Goal: Task Accomplishment & Management: Use online tool/utility

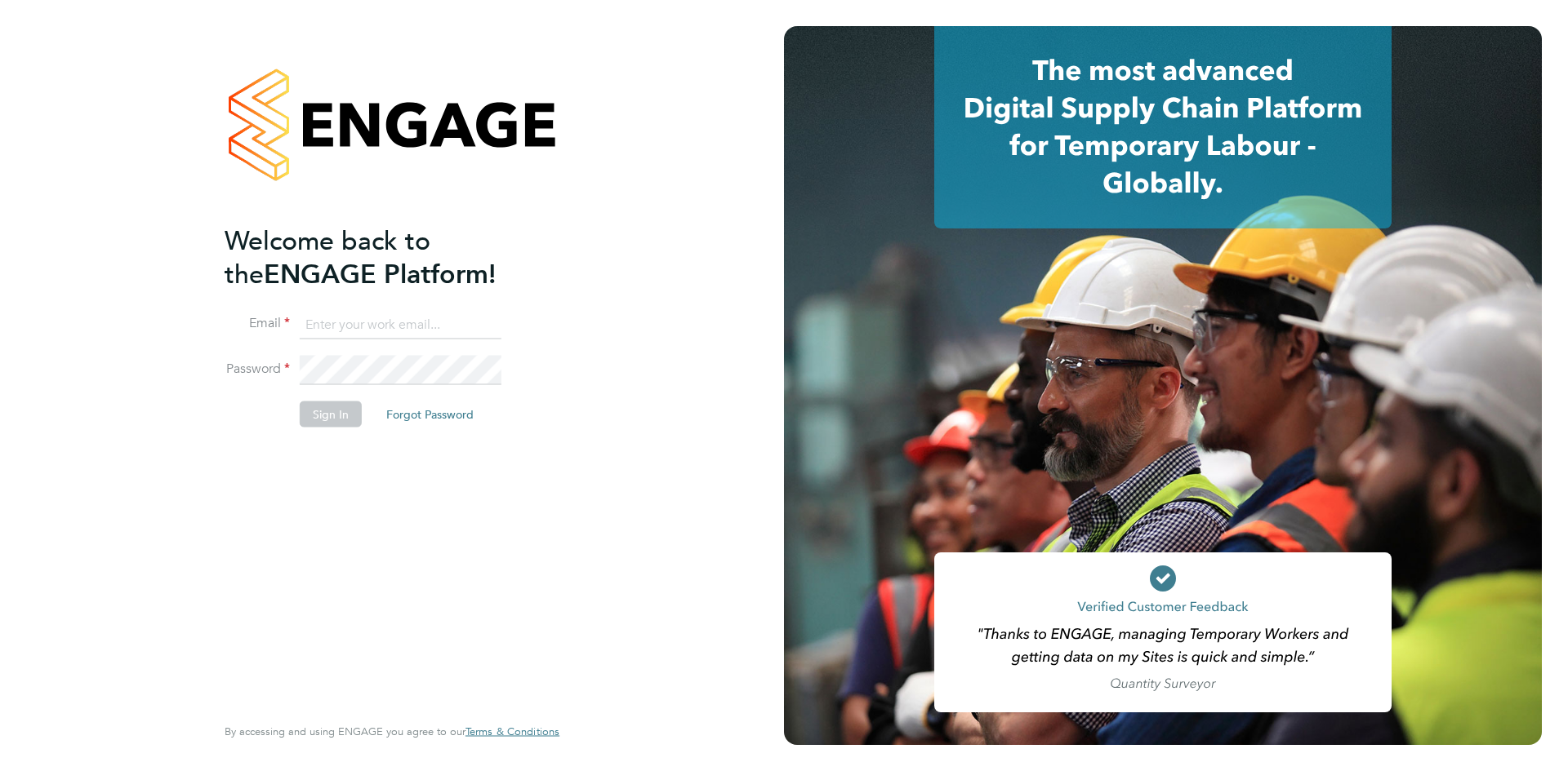
type input "louise.walsh@tfrecruitment.co.uk"
click at [319, 412] on button "Sign In" at bounding box center [331, 413] width 62 height 26
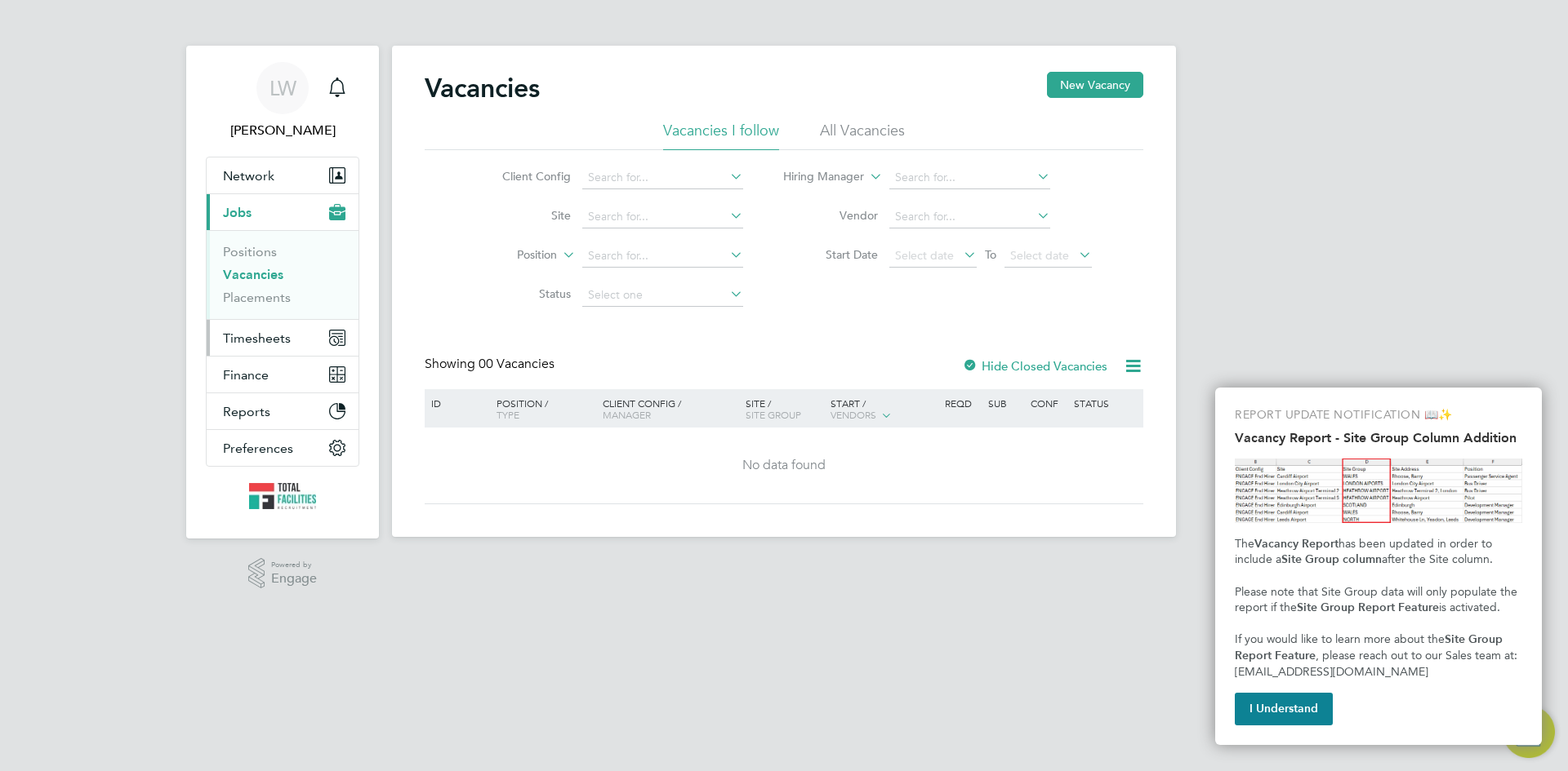
click at [262, 337] on span "Timesheets" at bounding box center [257, 338] width 68 height 15
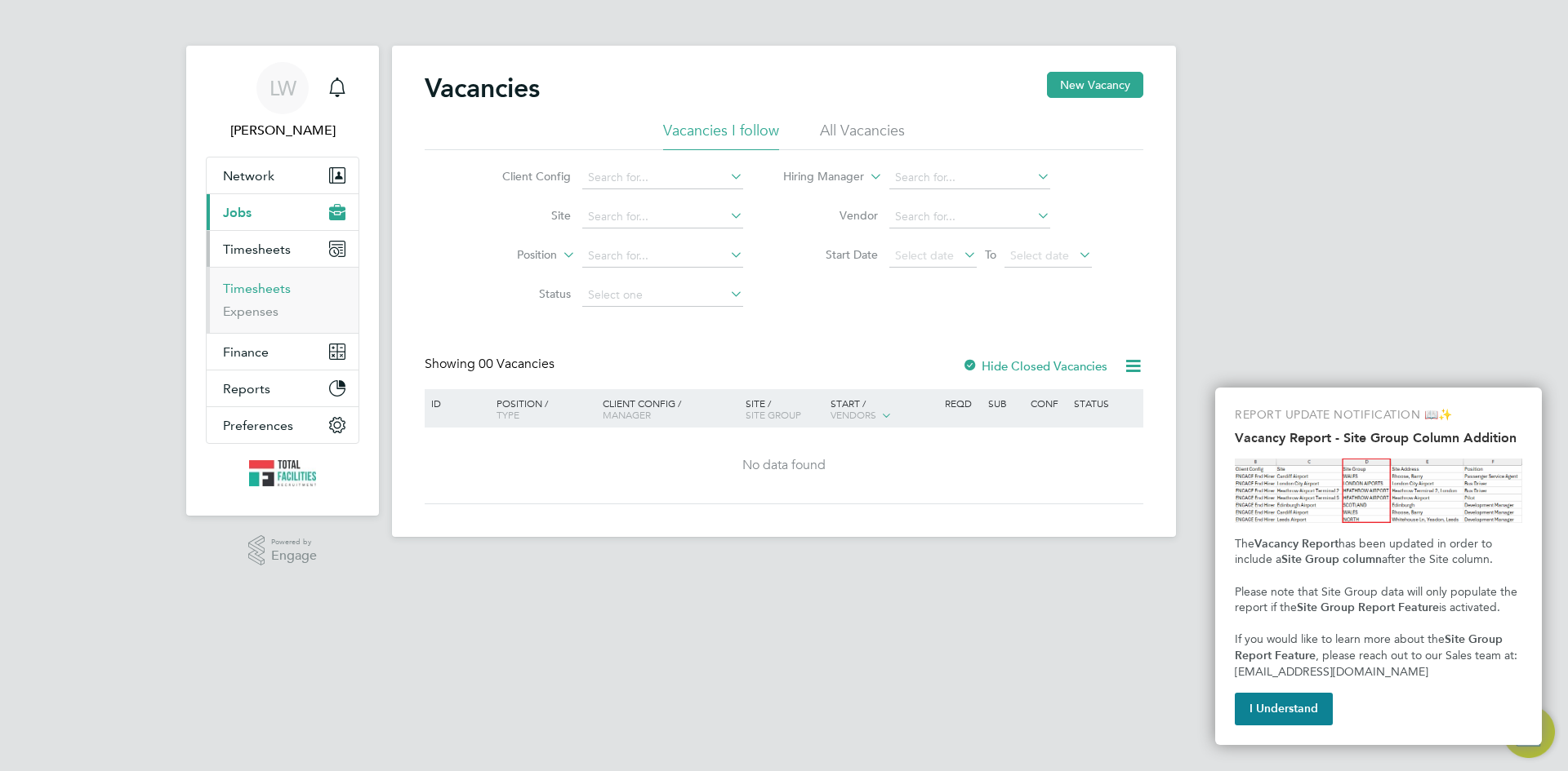
click at [257, 284] on link "Timesheets" at bounding box center [257, 288] width 68 height 15
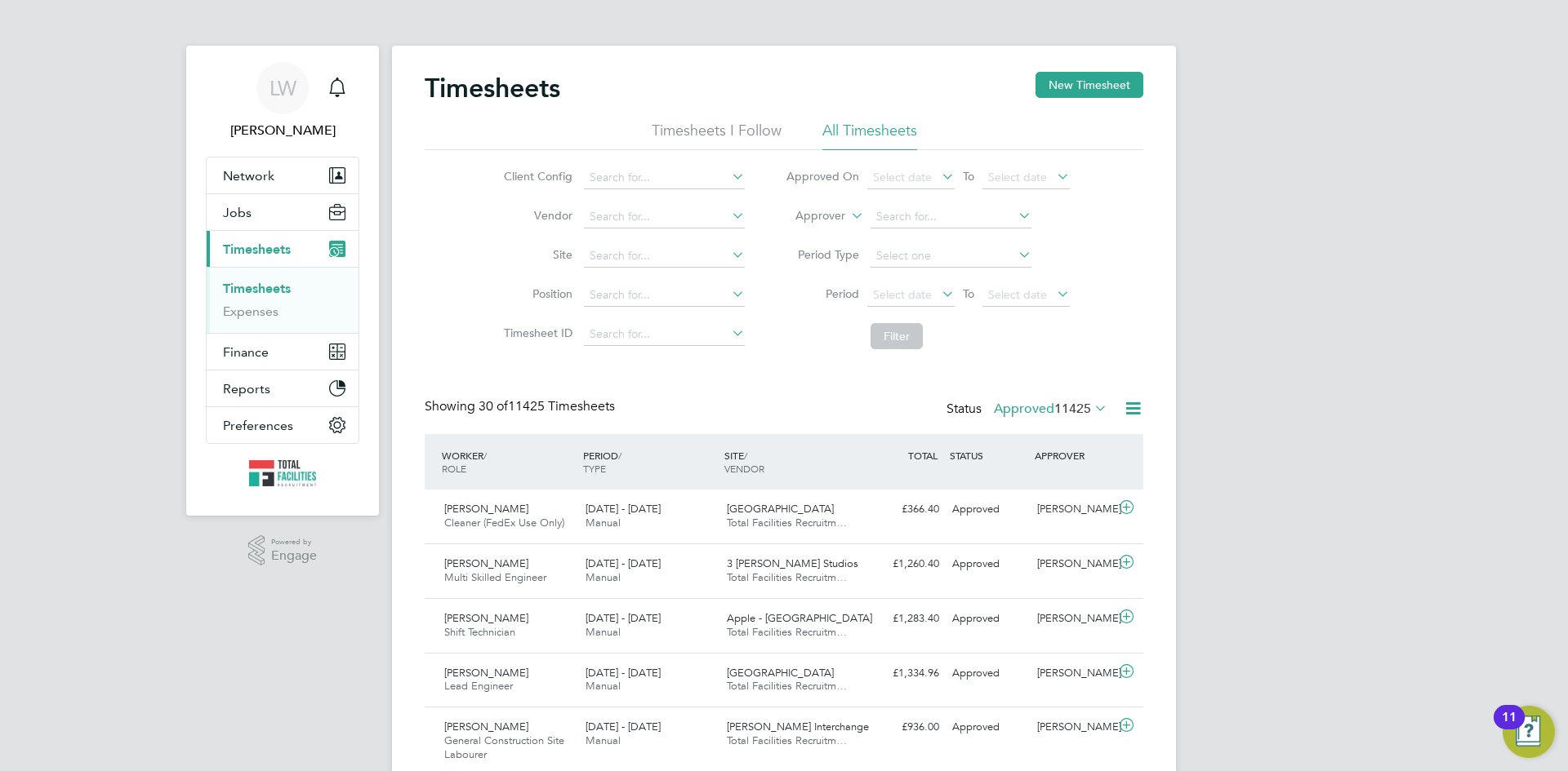
click at [1092, 408] on icon at bounding box center [1092, 409] width 0 height 23
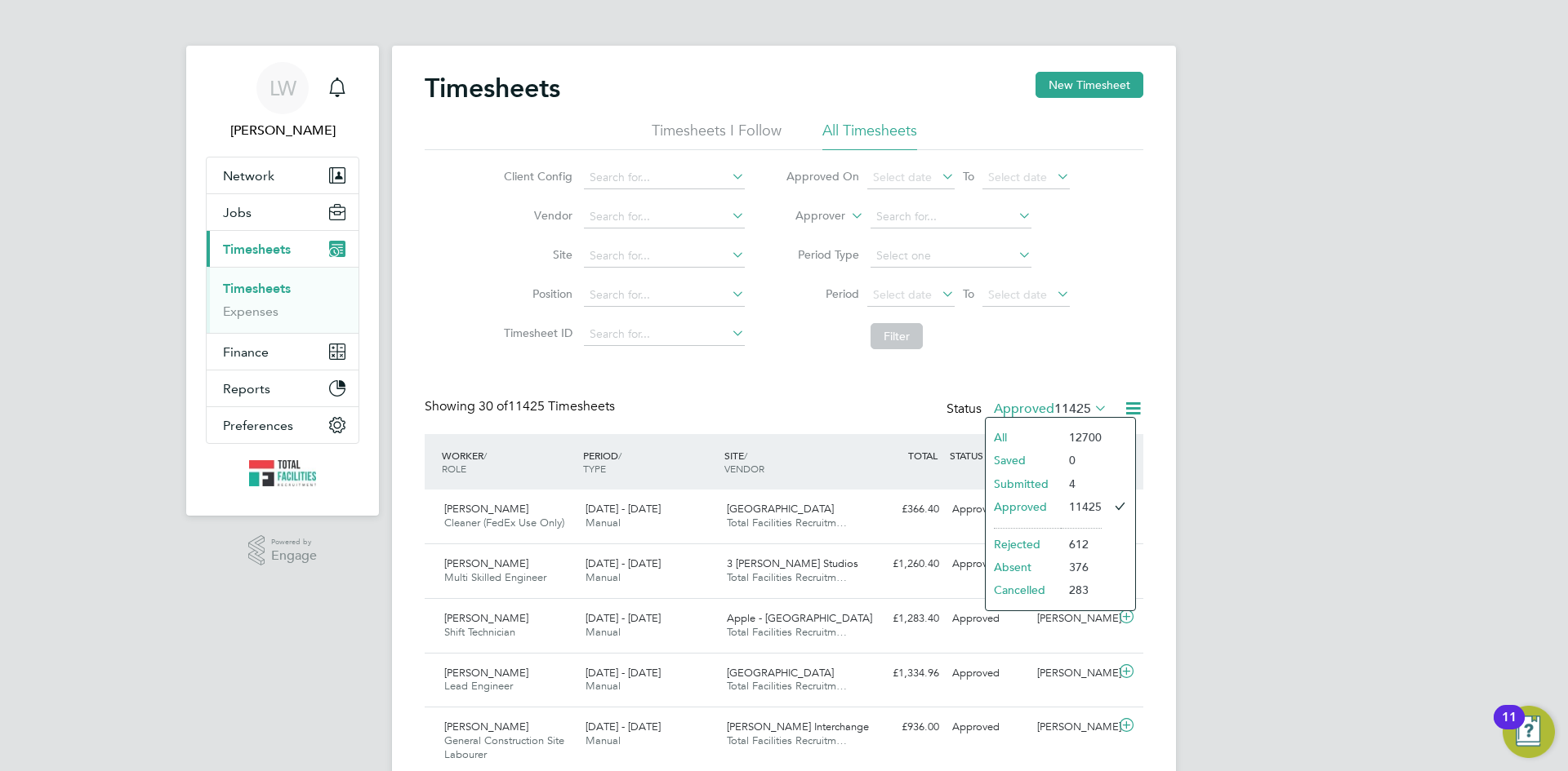
click at [1129, 409] on icon at bounding box center [1133, 408] width 20 height 20
click at [1007, 440] on li "Export Timesheets" at bounding box center [1032, 447] width 216 height 23
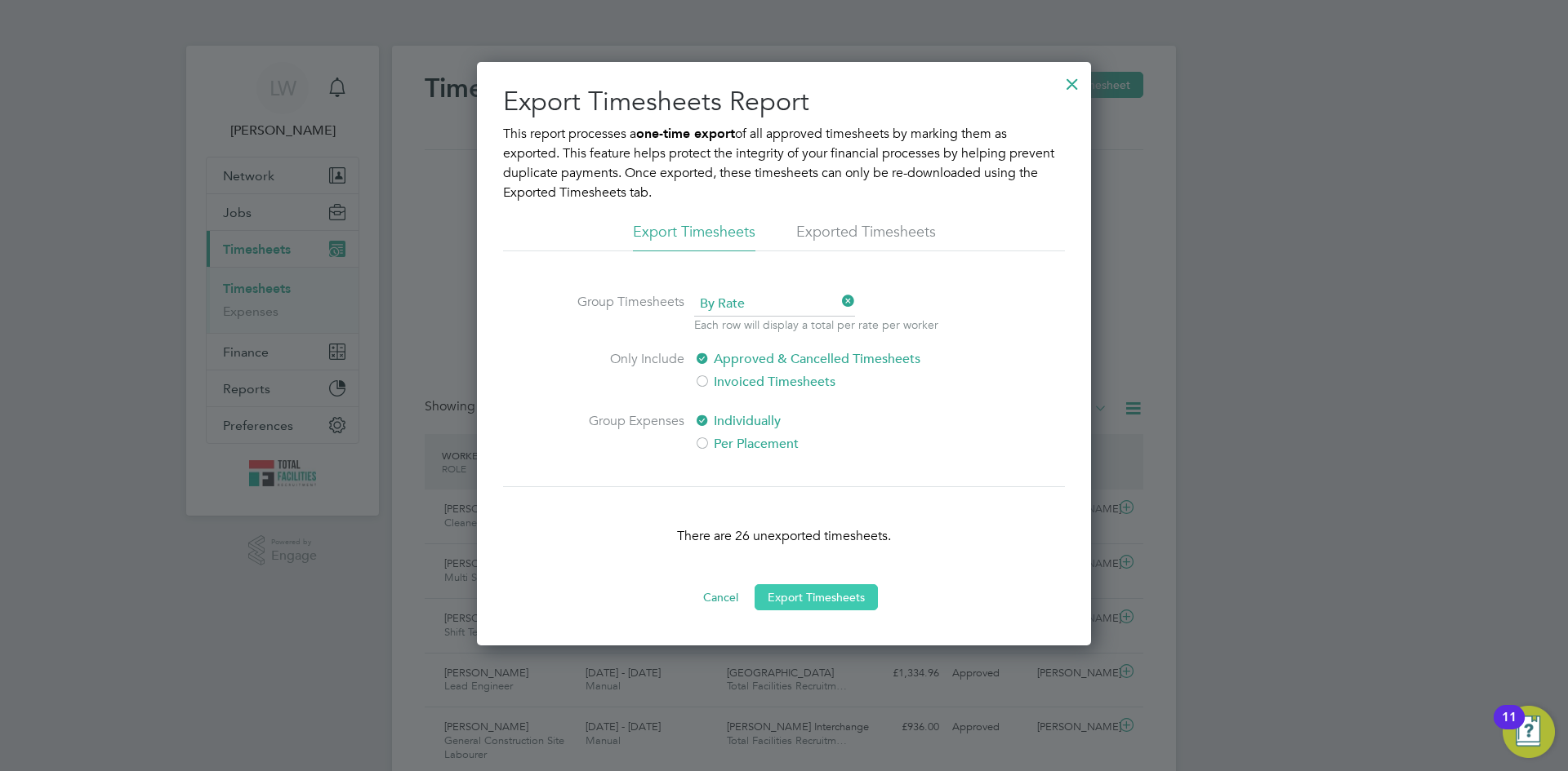
click at [805, 598] on button "Export Timesheets" at bounding box center [817, 597] width 123 height 26
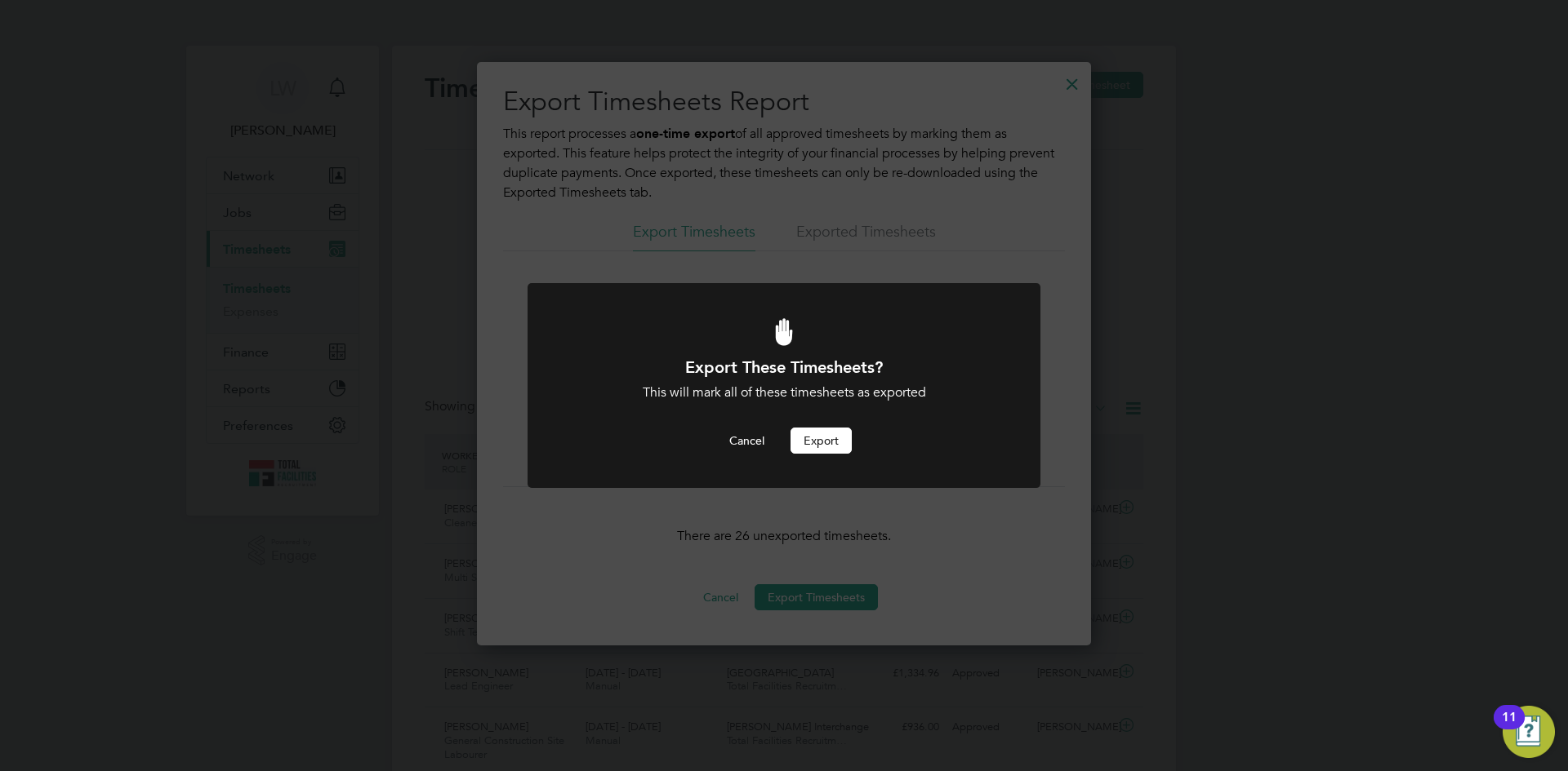
click at [839, 431] on button "Export" at bounding box center [822, 440] width 62 height 26
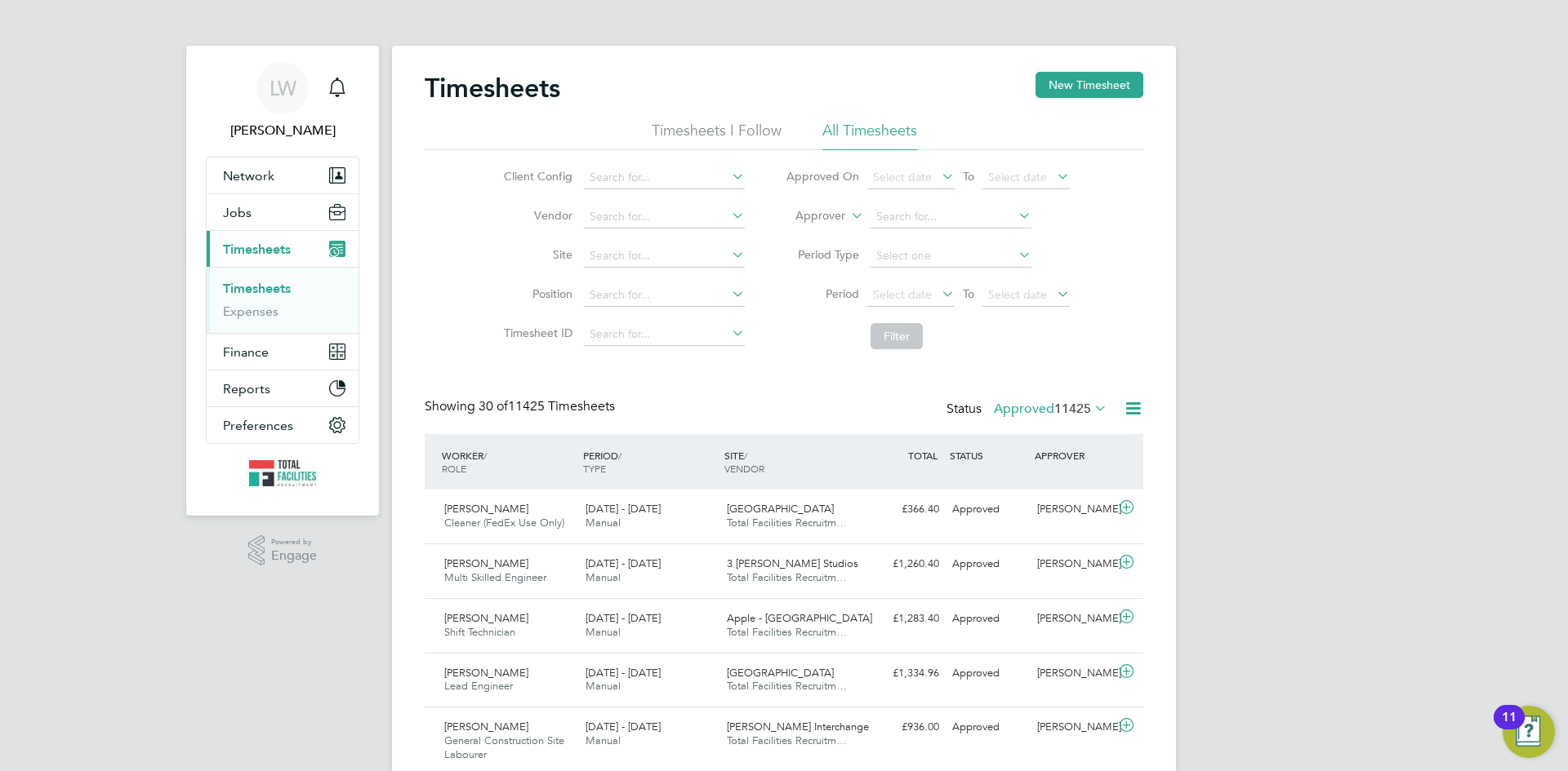
click at [1092, 406] on icon at bounding box center [1092, 409] width 0 height 23
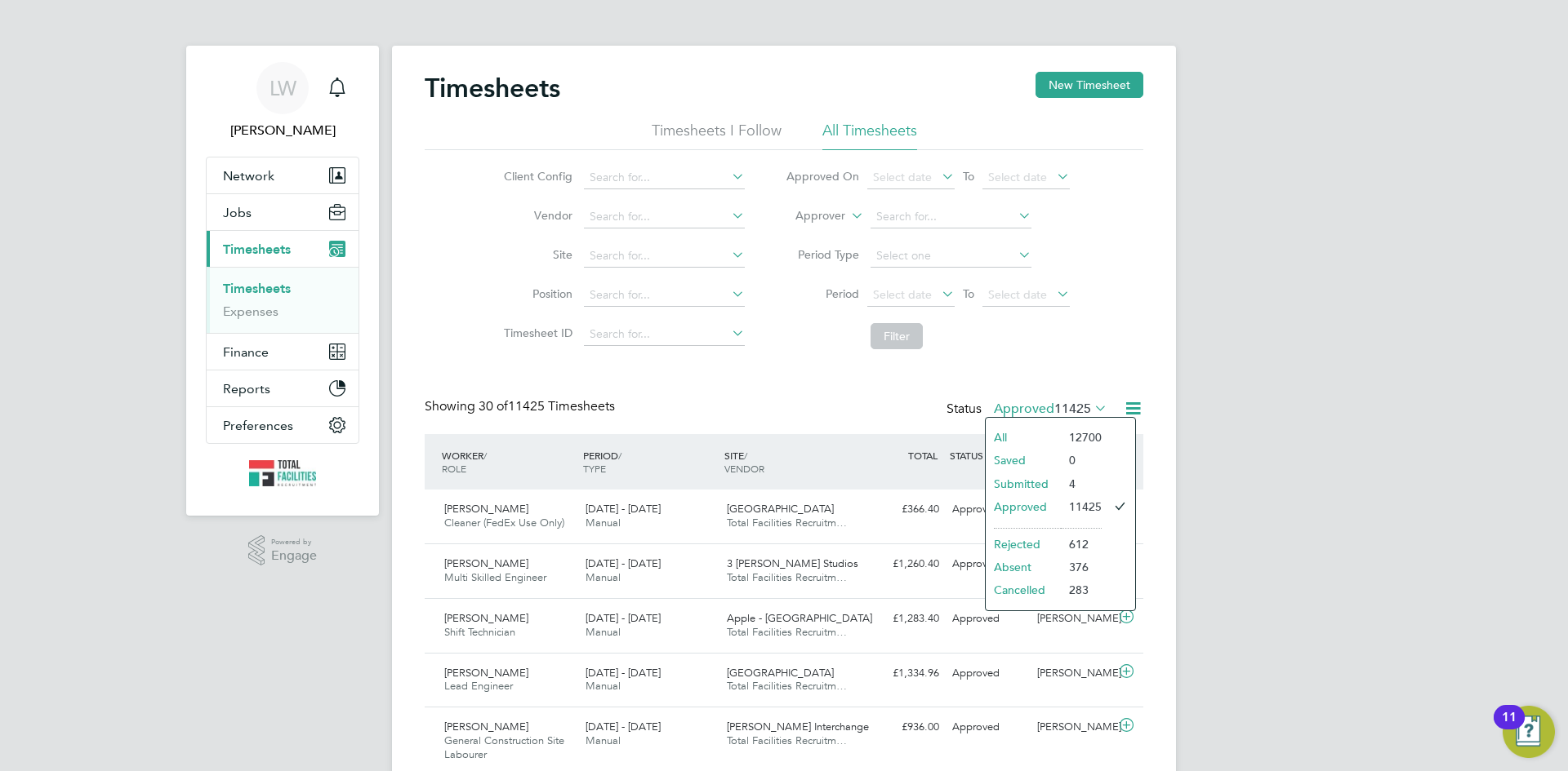
click at [1020, 515] on li "Approved" at bounding box center [1023, 507] width 75 height 23
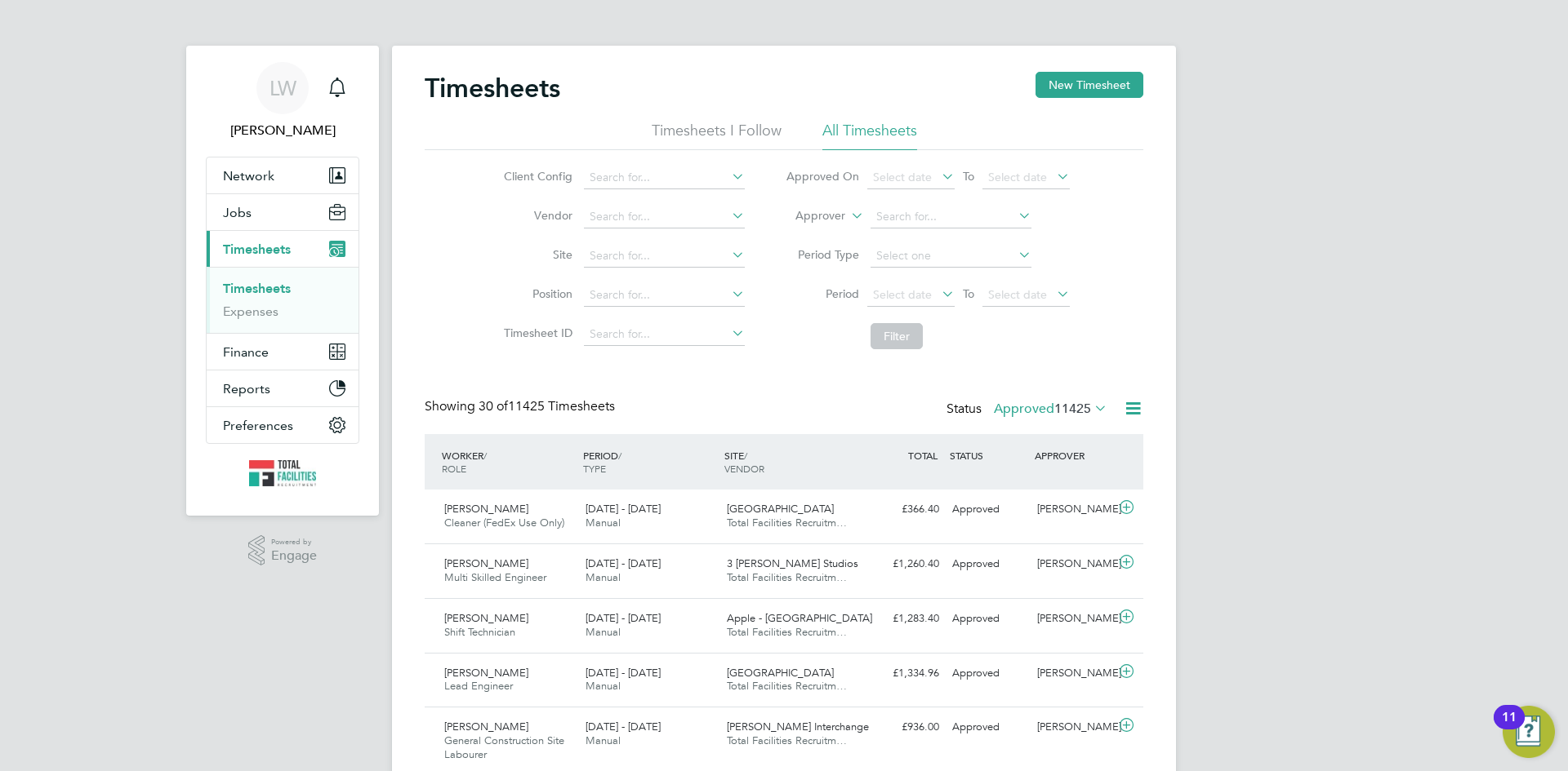
click at [1084, 408] on span "11425" at bounding box center [1072, 409] width 37 height 16
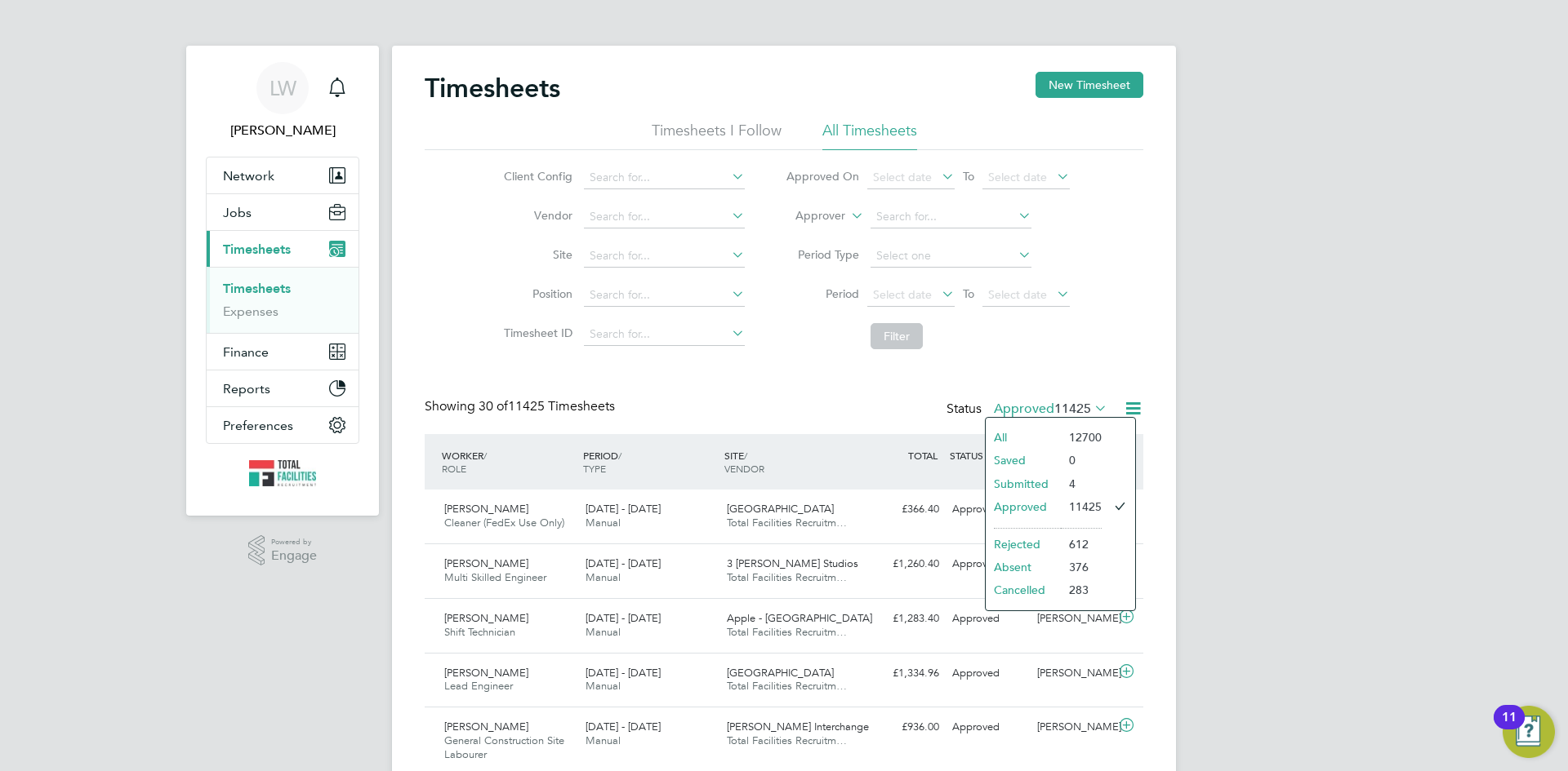
click at [1039, 487] on li "Submitted" at bounding box center [1023, 484] width 75 height 23
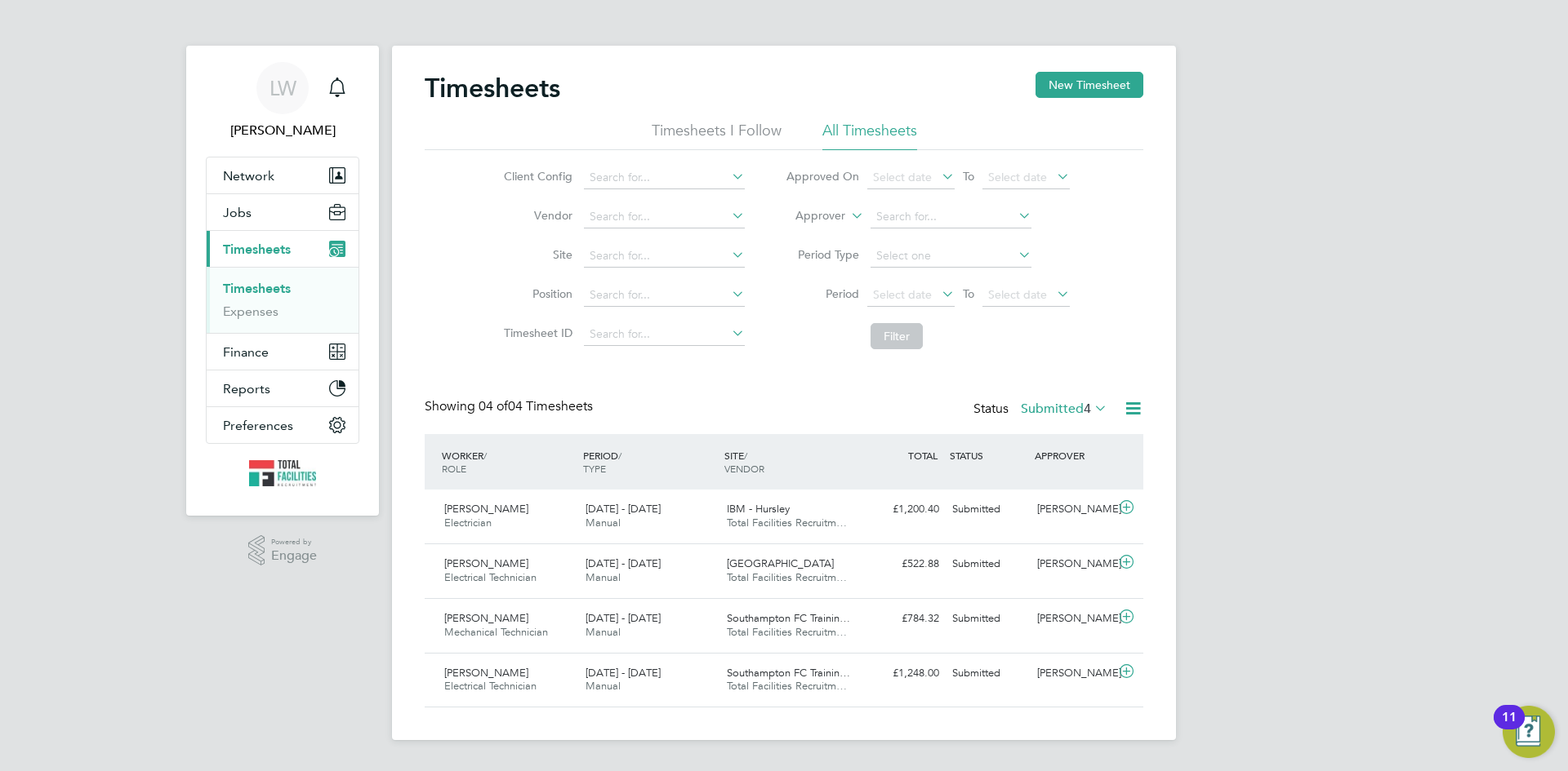
click at [1055, 409] on label "Submitted 4" at bounding box center [1065, 409] width 87 height 16
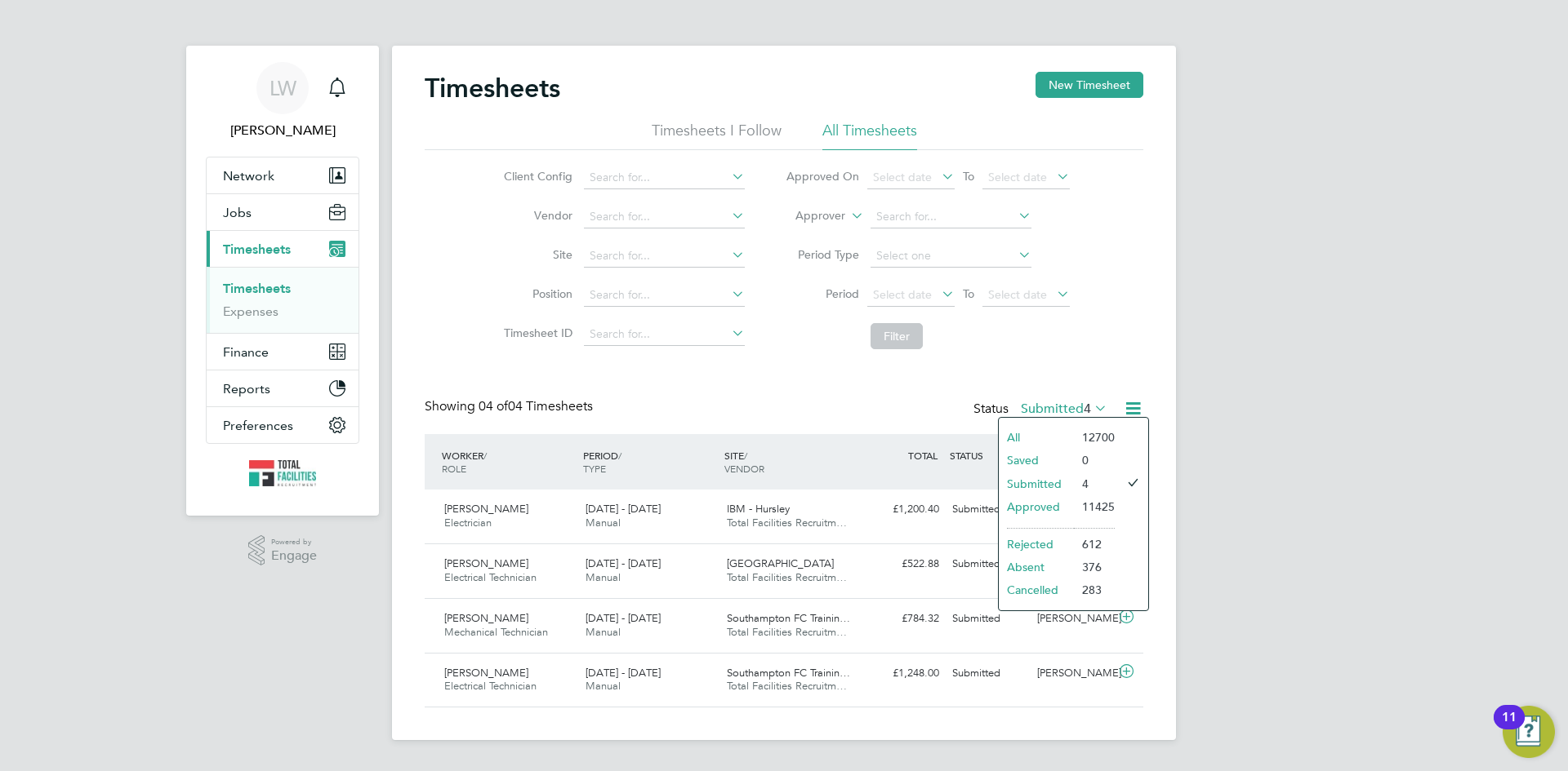
click at [1038, 498] on li "Approved" at bounding box center [1037, 507] width 75 height 23
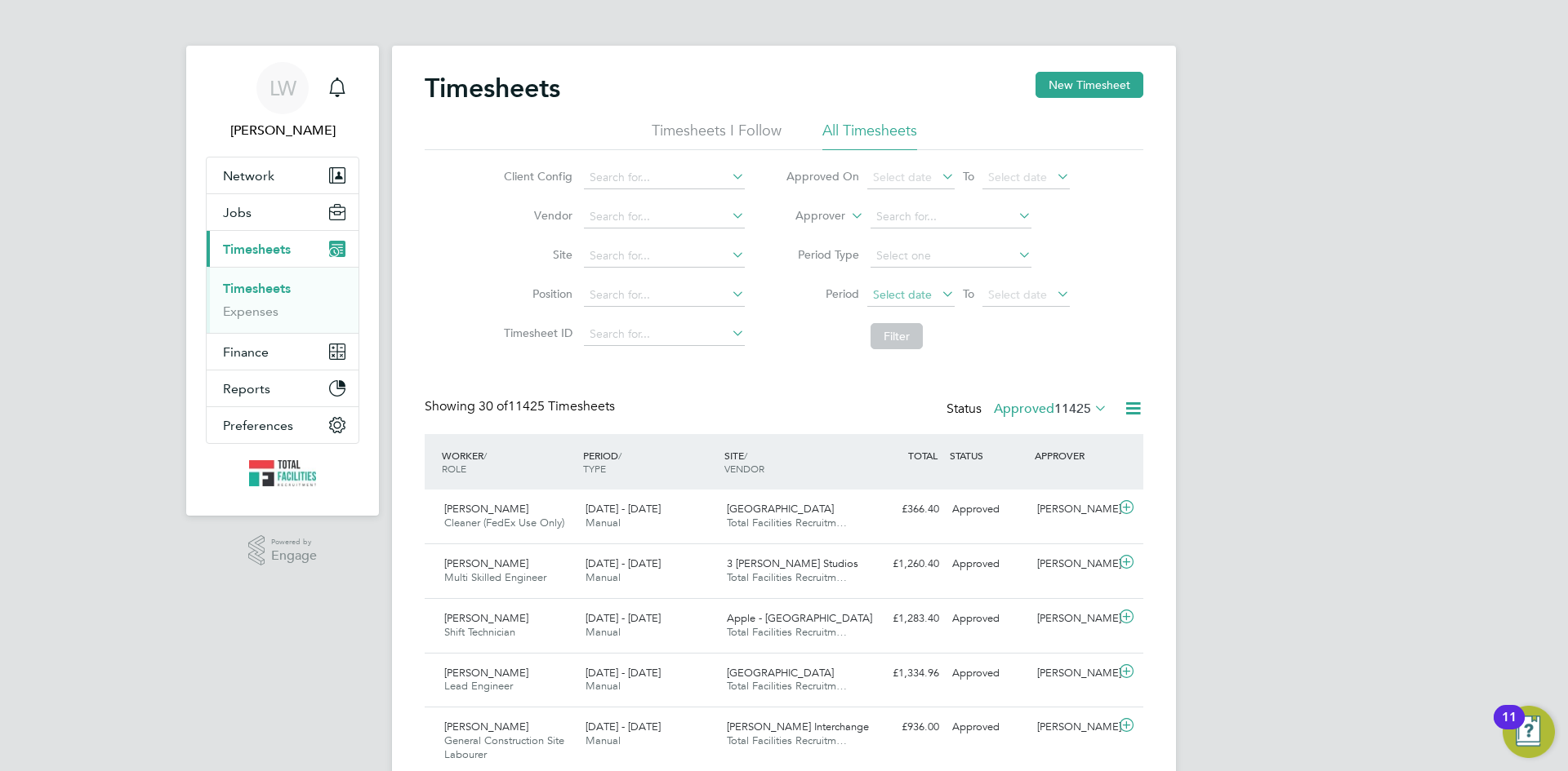
click at [921, 305] on span "Select date" at bounding box center [910, 296] width 88 height 22
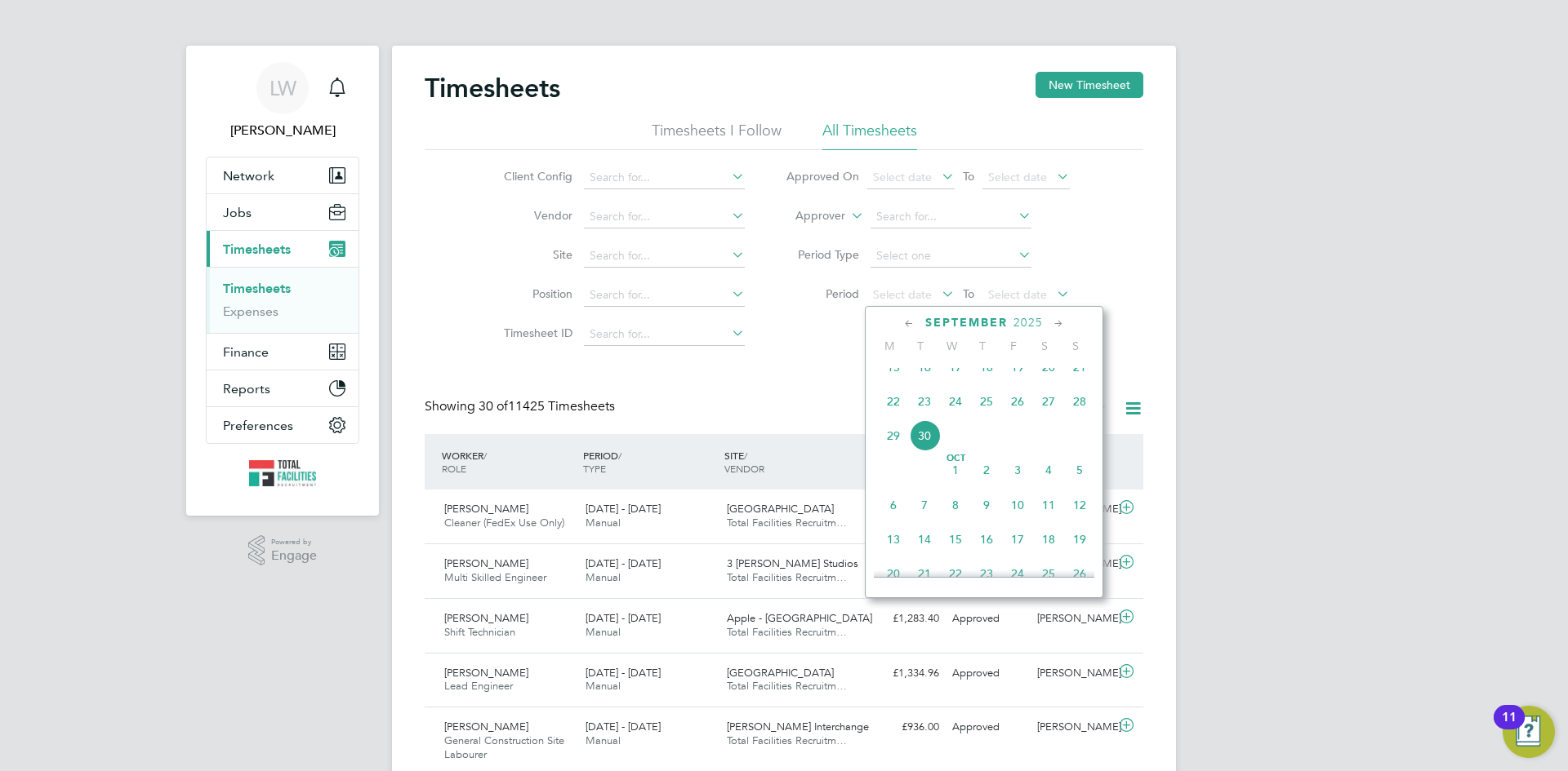
click at [1049, 379] on span "20" at bounding box center [1048, 367] width 31 height 31
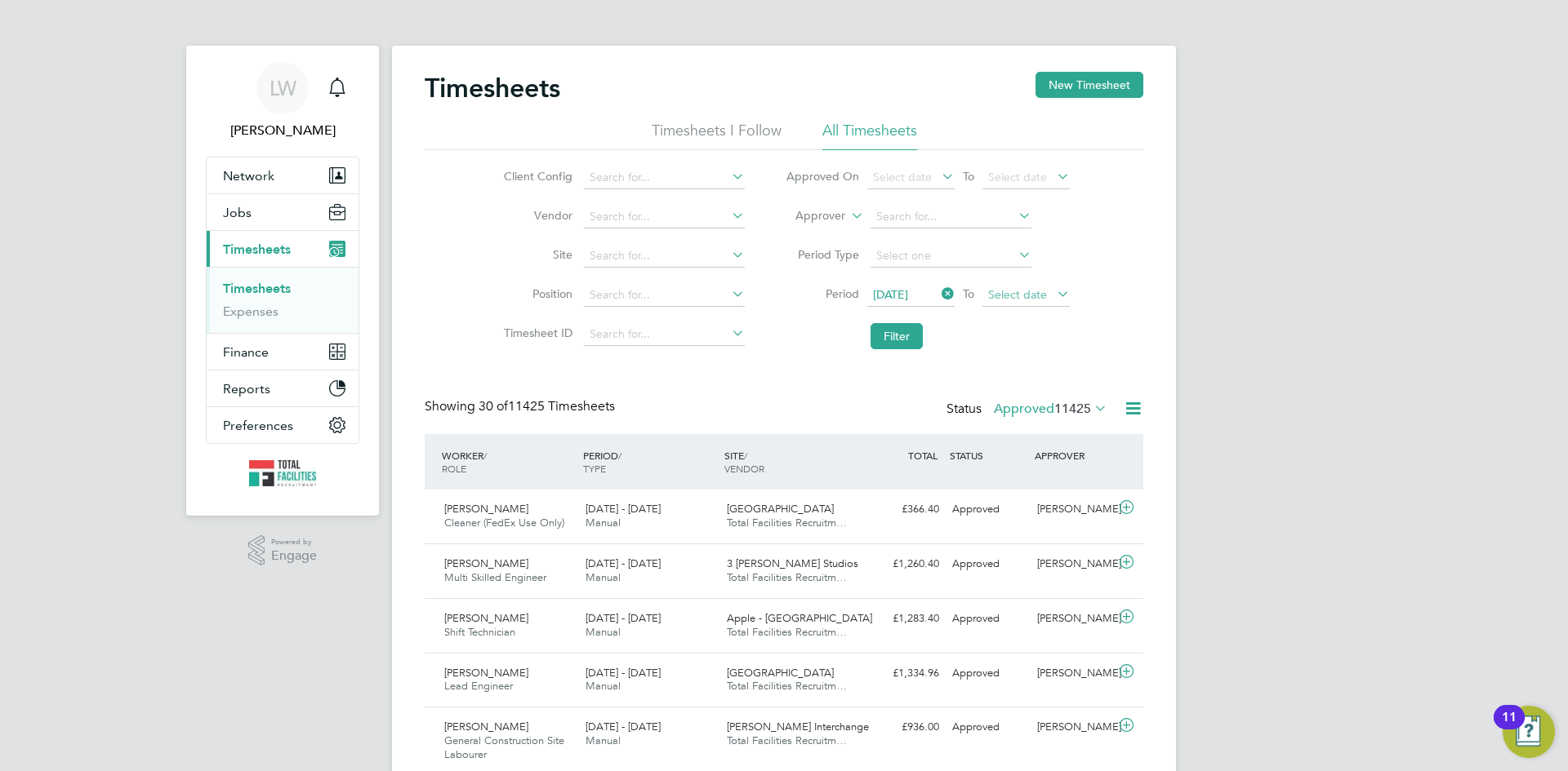
click at [1037, 300] on span "Select date" at bounding box center [1017, 294] width 59 height 14
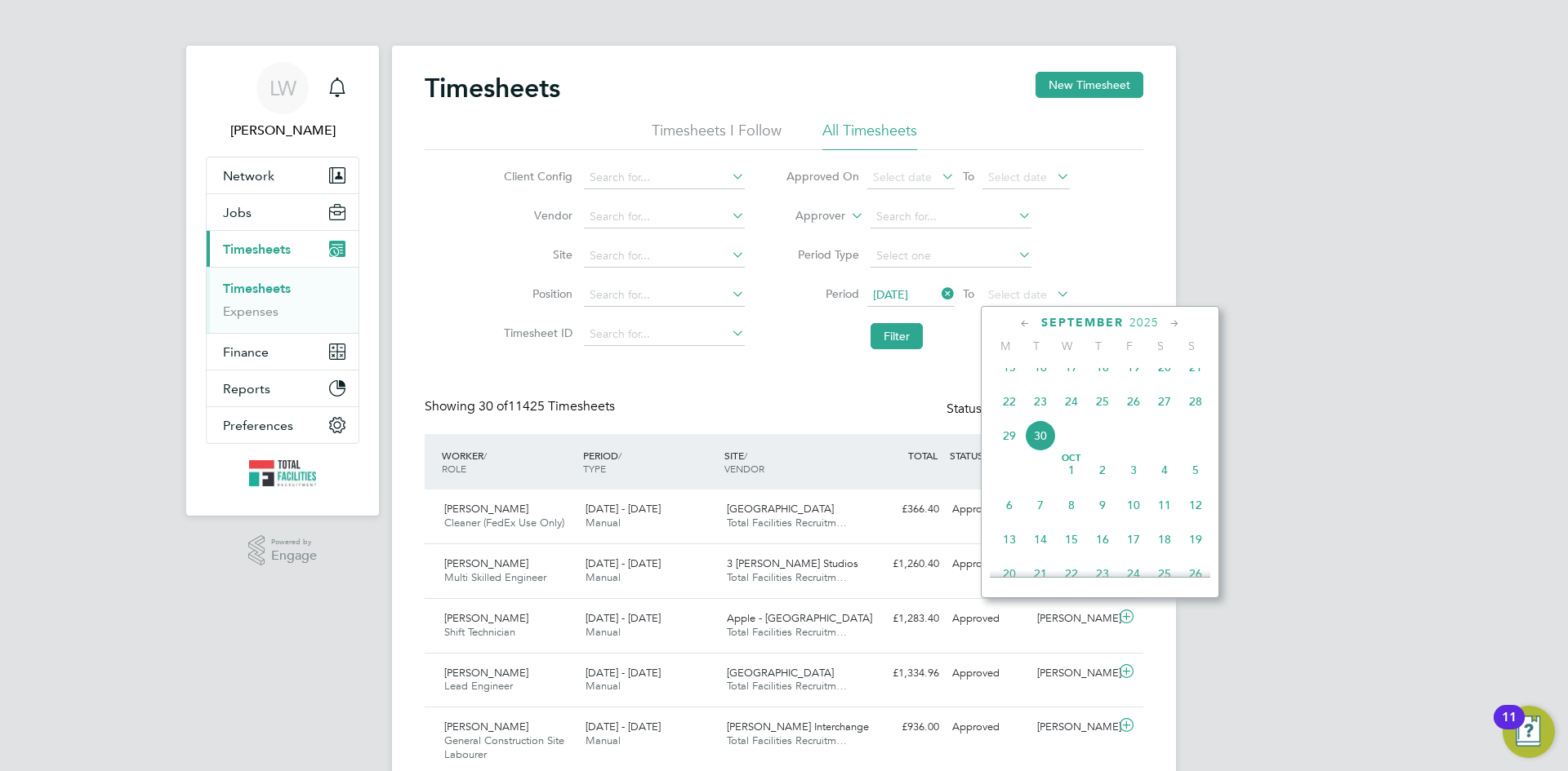
click at [1192, 414] on span "28" at bounding box center [1196, 402] width 31 height 31
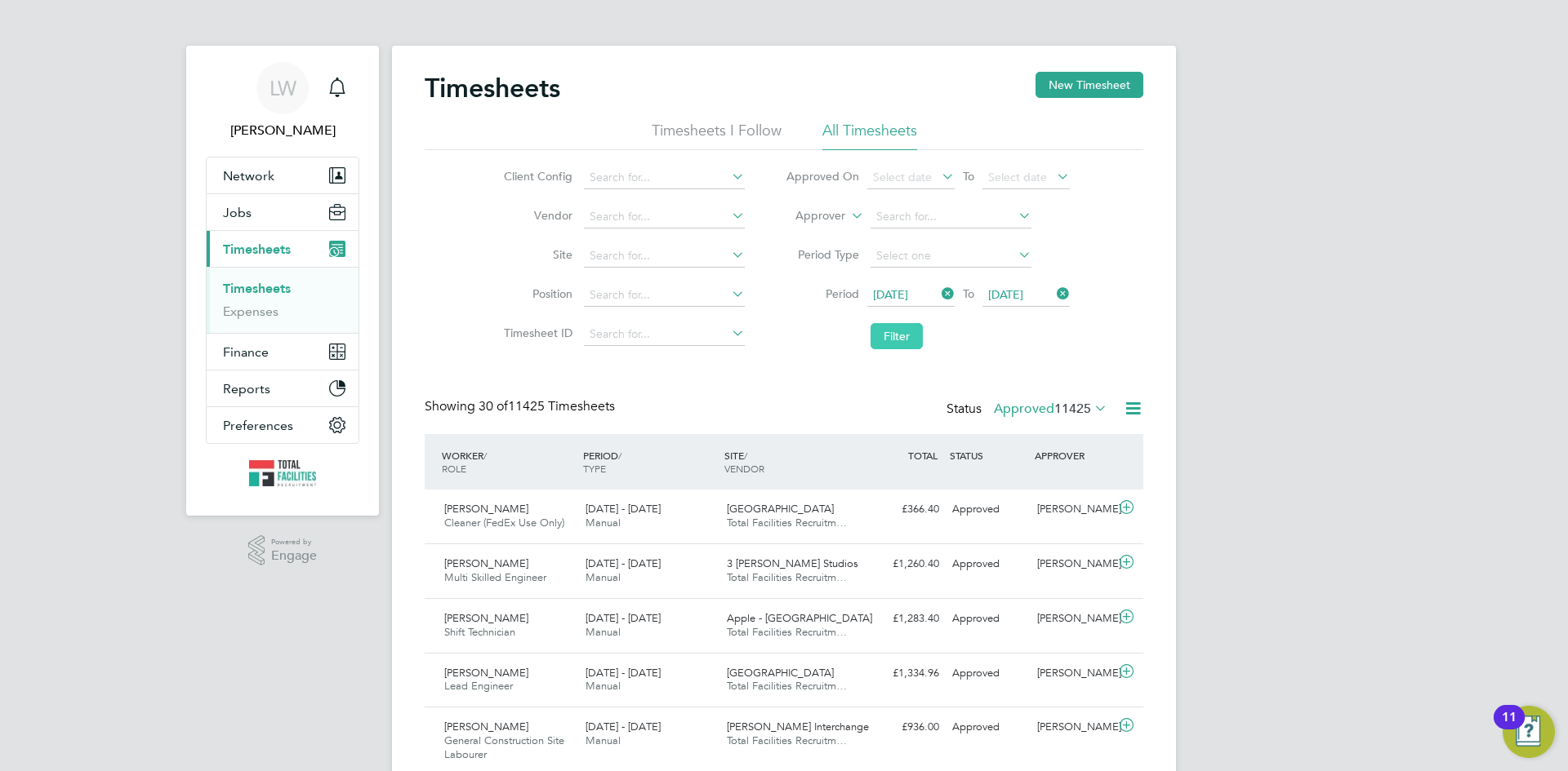
click at [916, 336] on button "Filter" at bounding box center [897, 335] width 52 height 26
click at [1134, 414] on icon at bounding box center [1133, 408] width 20 height 20
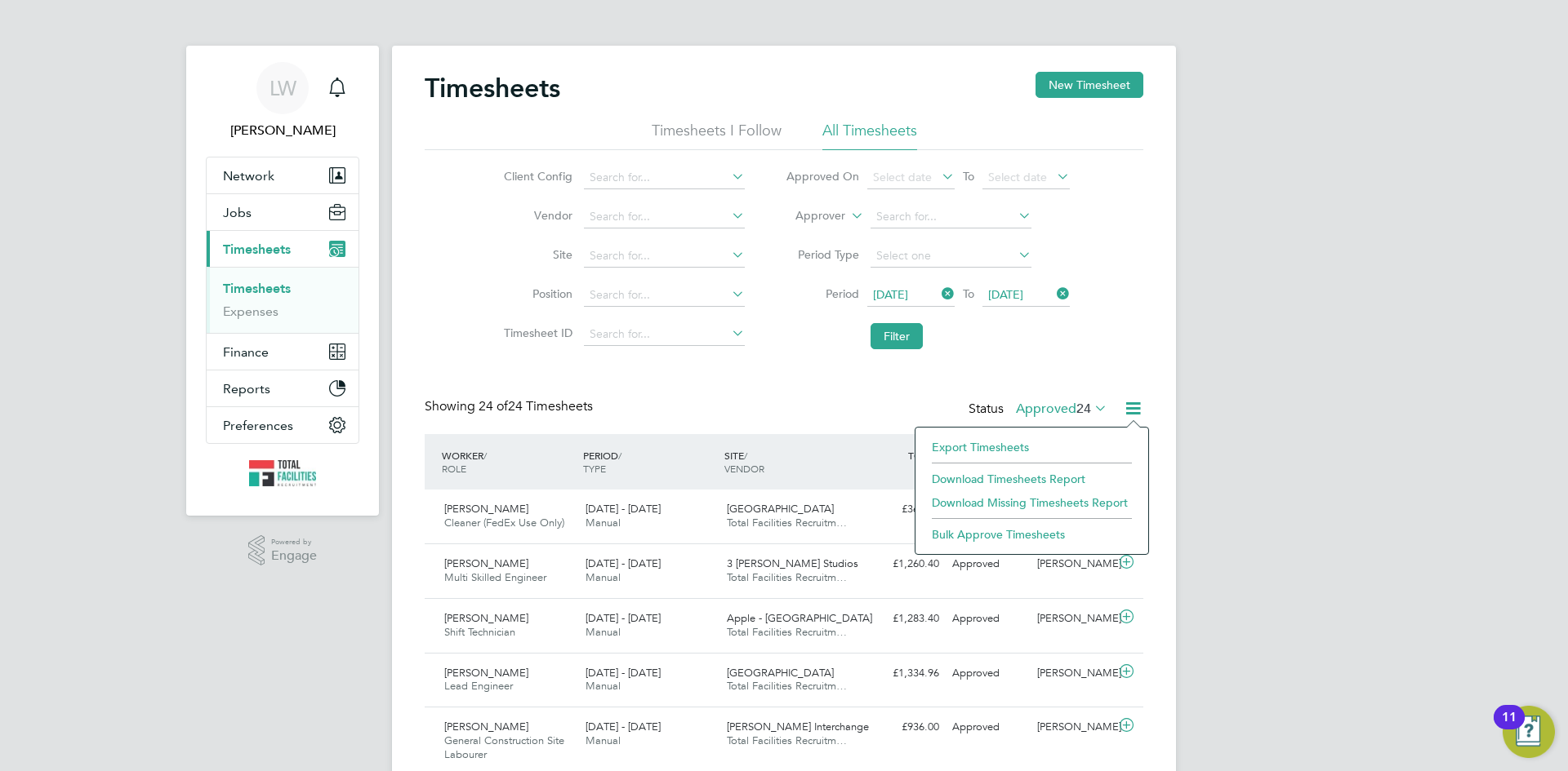
click at [1013, 474] on li "Download Timesheets Report" at bounding box center [1032, 479] width 216 height 23
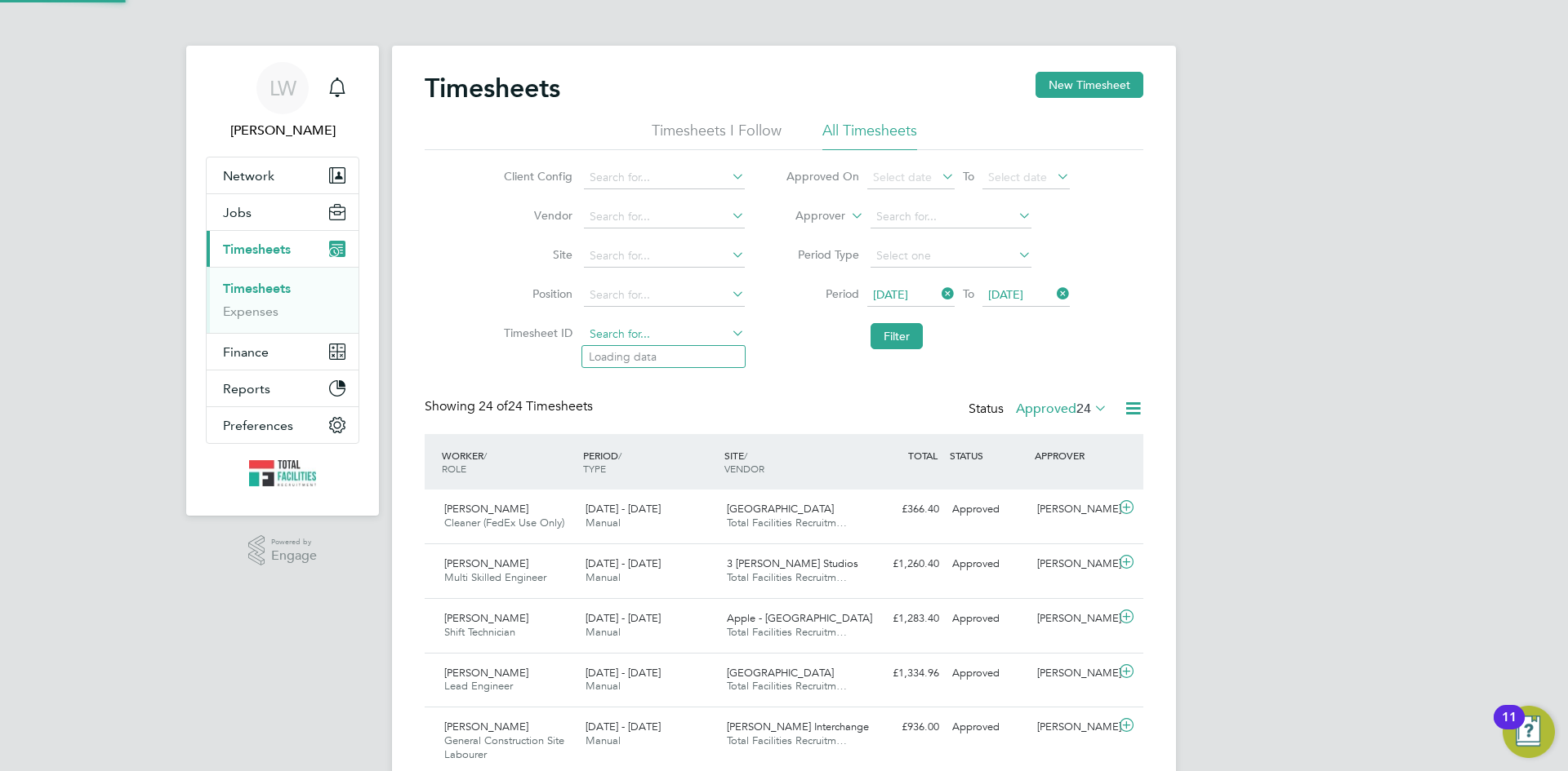
click at [624, 337] on input at bounding box center [664, 334] width 161 height 23
paste input "TS1828682"
type input "TS1828682"
click at [636, 350] on b "TS1828682" at bounding box center [618, 357] width 59 height 13
click at [901, 330] on button "Filter" at bounding box center [897, 335] width 52 height 26
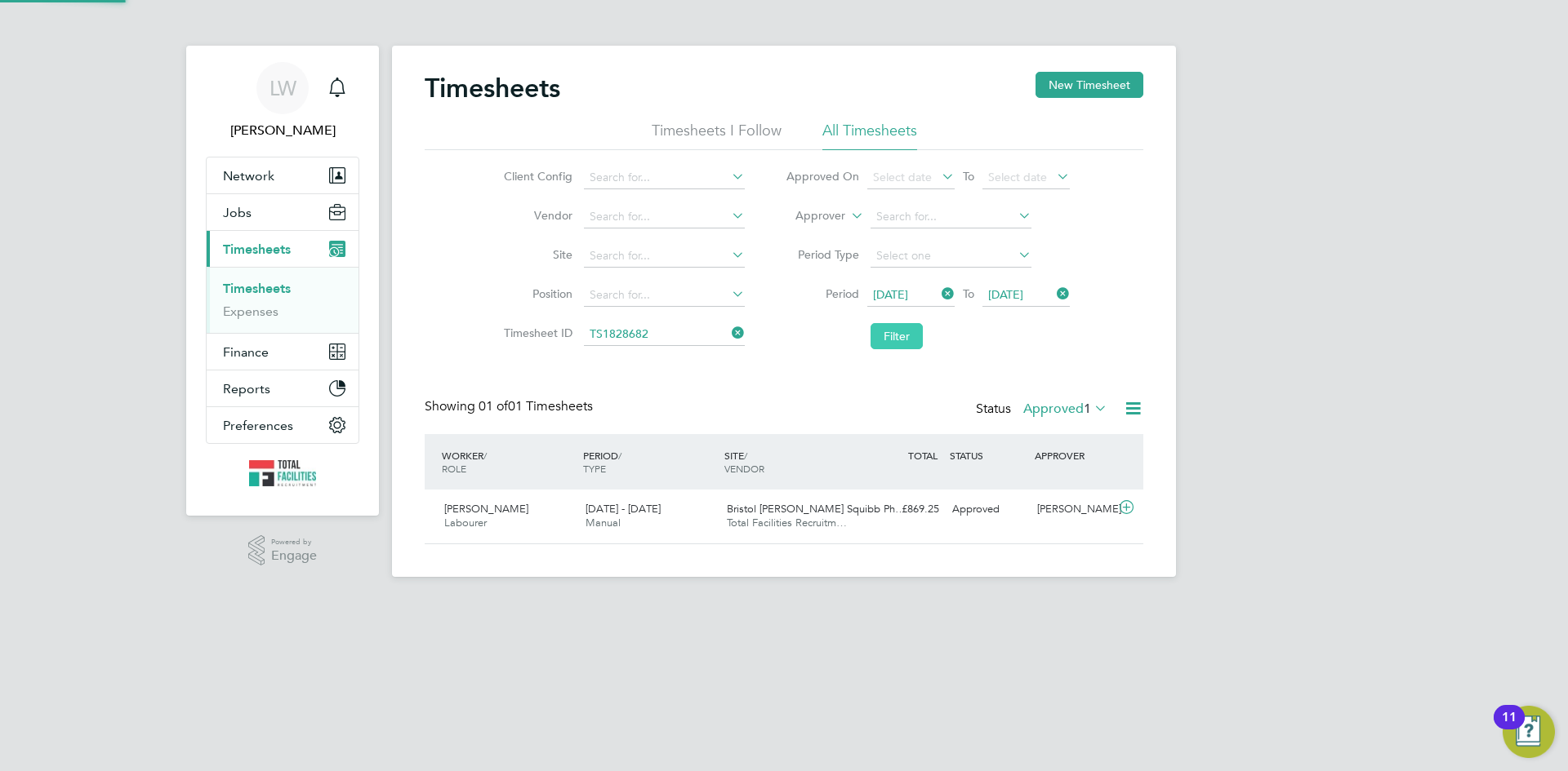
scroll to position [41, 142]
click at [846, 509] on span "Bristol [PERSON_NAME] Squibb Ph…" at bounding box center [816, 509] width 178 height 13
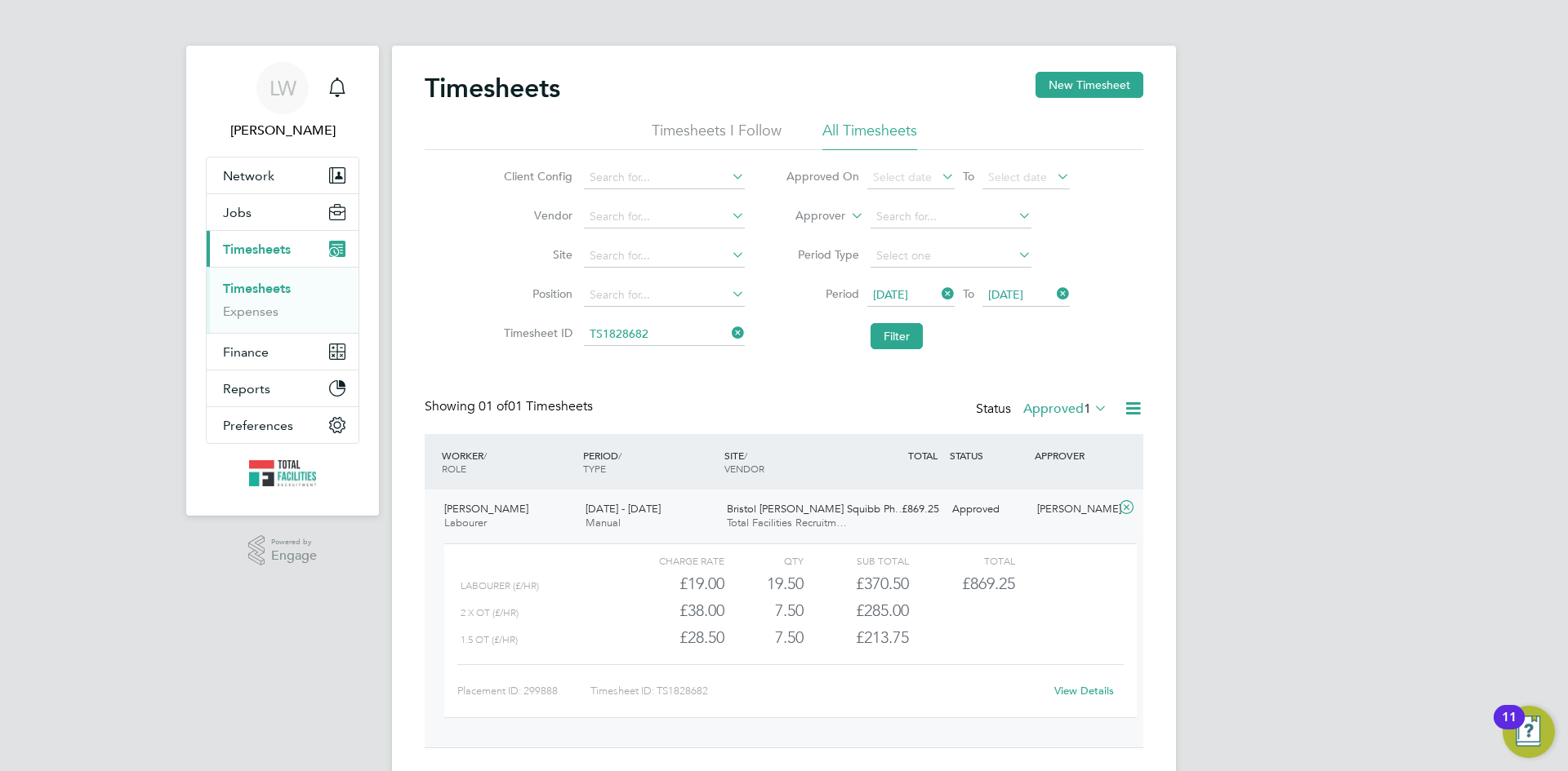
scroll to position [36, 0]
